Goal: Check status

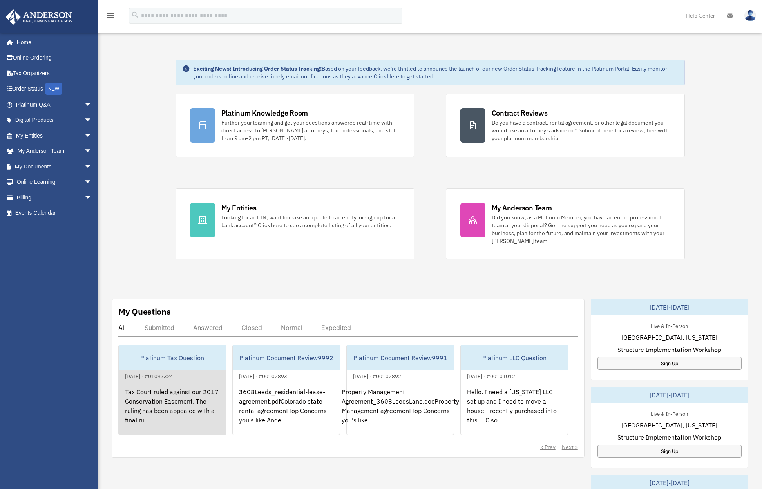
click at [161, 396] on div "Tax Court ruled against our 2017 Conservation Easement. The ruling has been app…" at bounding box center [172, 411] width 107 height 61
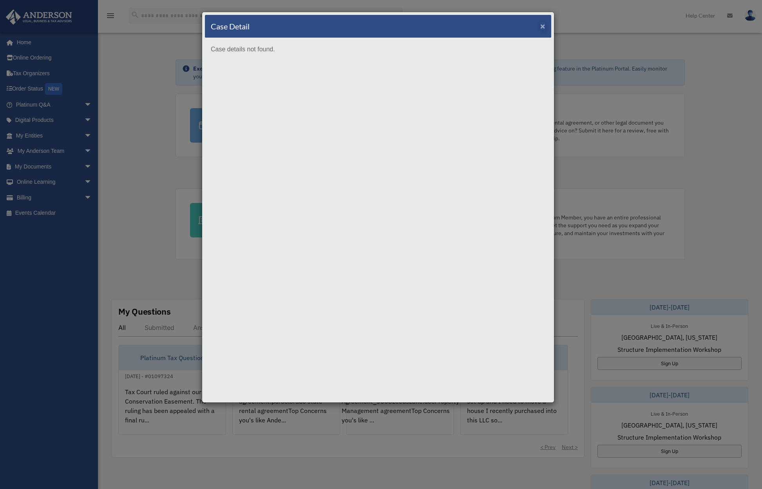
click at [542, 28] on span "×" at bounding box center [542, 26] width 5 height 9
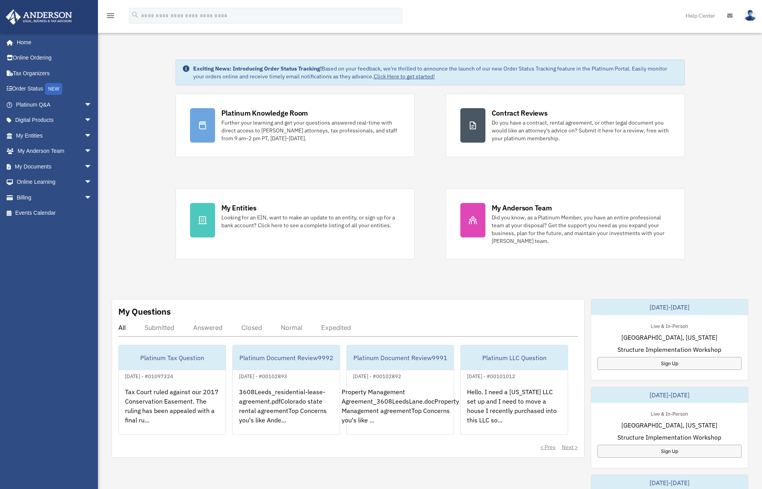
click at [202, 327] on div "Answered" at bounding box center [207, 328] width 29 height 8
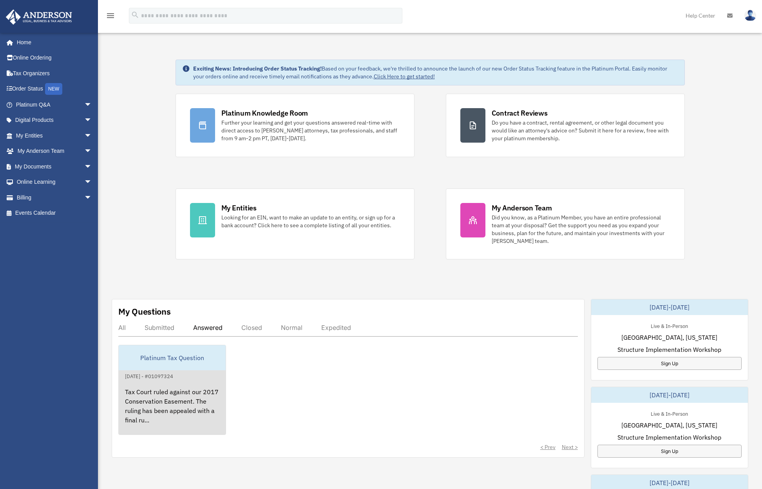
click at [169, 391] on div "Tax Court ruled against our 2017 Conservation Easement. The ruling has been app…" at bounding box center [172, 411] width 107 height 61
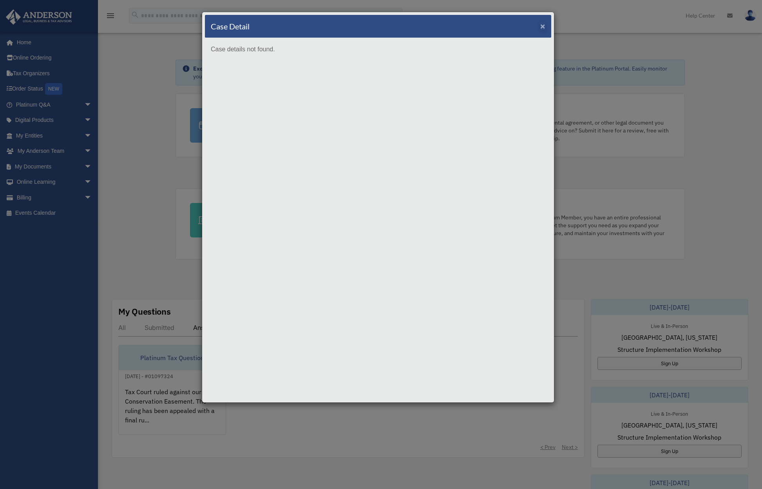
click at [545, 27] on span "×" at bounding box center [542, 26] width 5 height 9
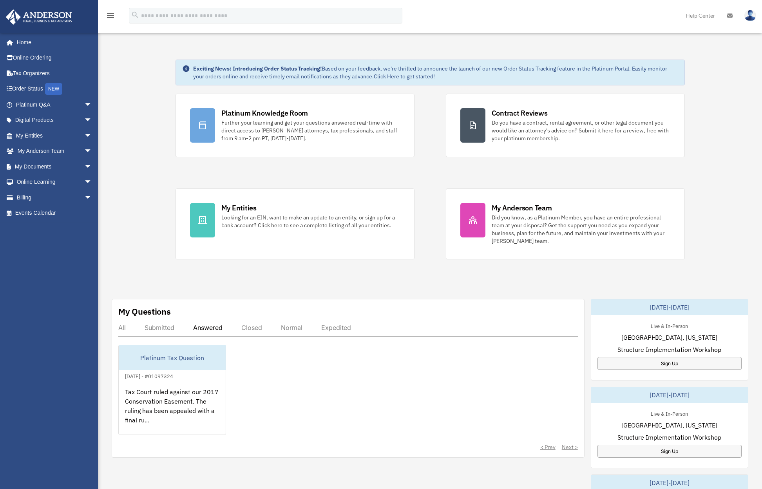
click at [254, 325] on div "Closed" at bounding box center [251, 328] width 21 height 8
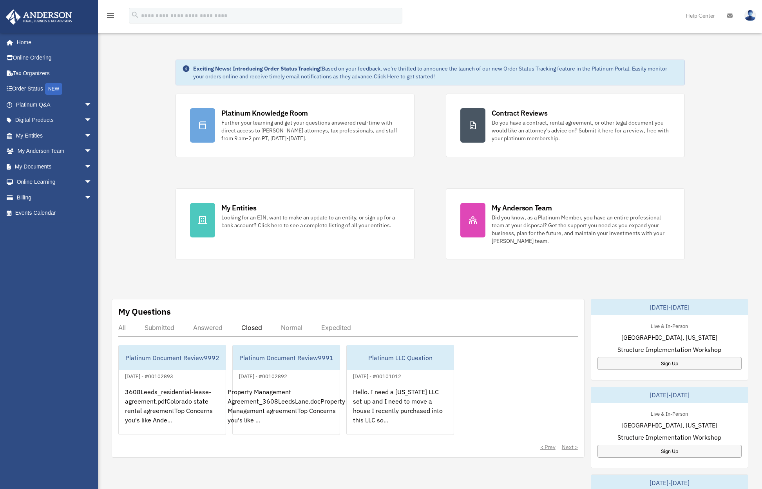
click at [202, 329] on div "Answered" at bounding box center [207, 328] width 29 height 8
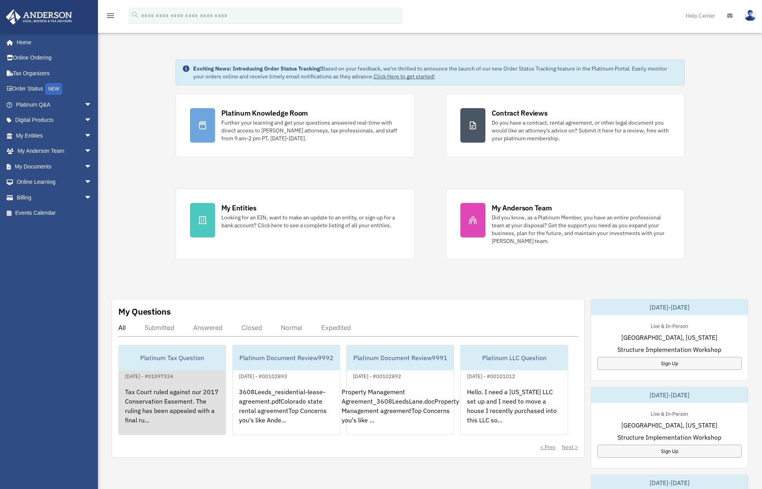
click at [170, 397] on div "Tax Court ruled against our 2017 Conservation Easement. The ruling has been app…" at bounding box center [172, 411] width 107 height 61
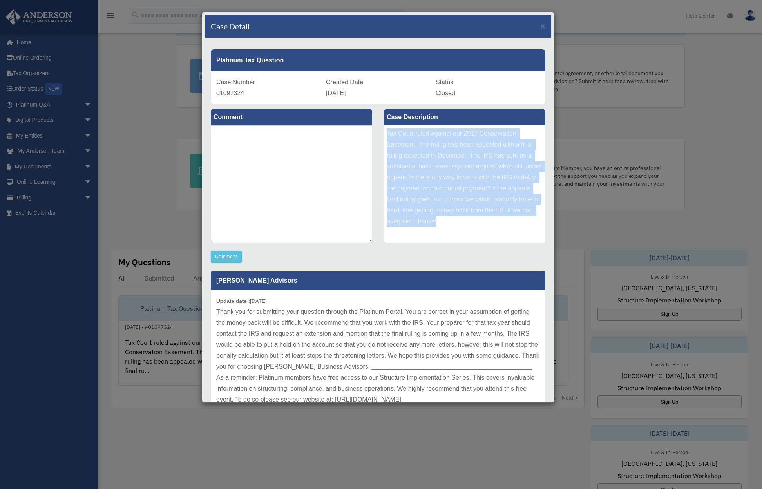
drag, startPoint x: 384, startPoint y: 133, endPoint x: 495, endPoint y: 224, distance: 142.8
click at [495, 224] on div "Tax Court ruled against our 2017 Conservation Easement. The ruling has been app…" at bounding box center [464, 183] width 161 height 117
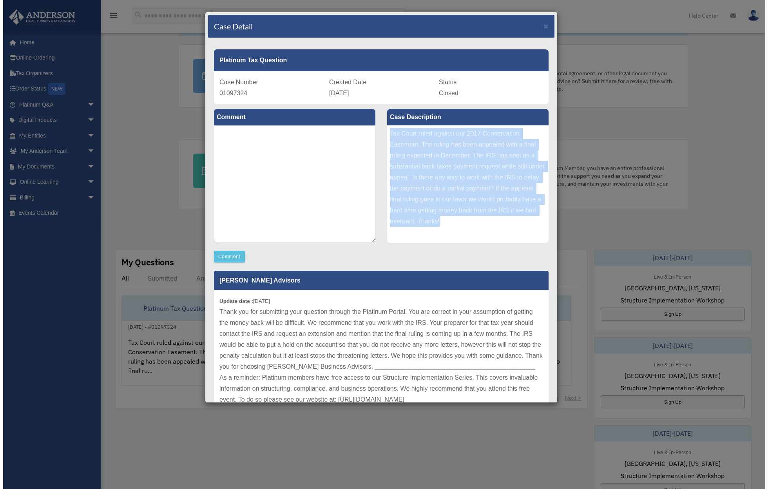
scroll to position [43, 0]
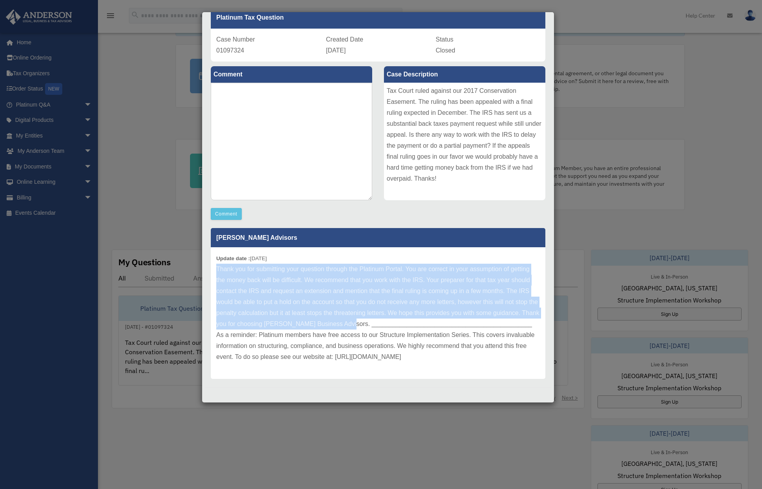
drag, startPoint x: 217, startPoint y: 257, endPoint x: 462, endPoint y: 313, distance: 251.1
click at [462, 313] on p "Thank you for submitting your question through the Platinum Portal. You are cor…" at bounding box center [378, 313] width 324 height 99
copy p "Thank you for submitting your question through the Platinum Portal. You are cor…"
